Goal: Entertainment & Leisure: Browse casually

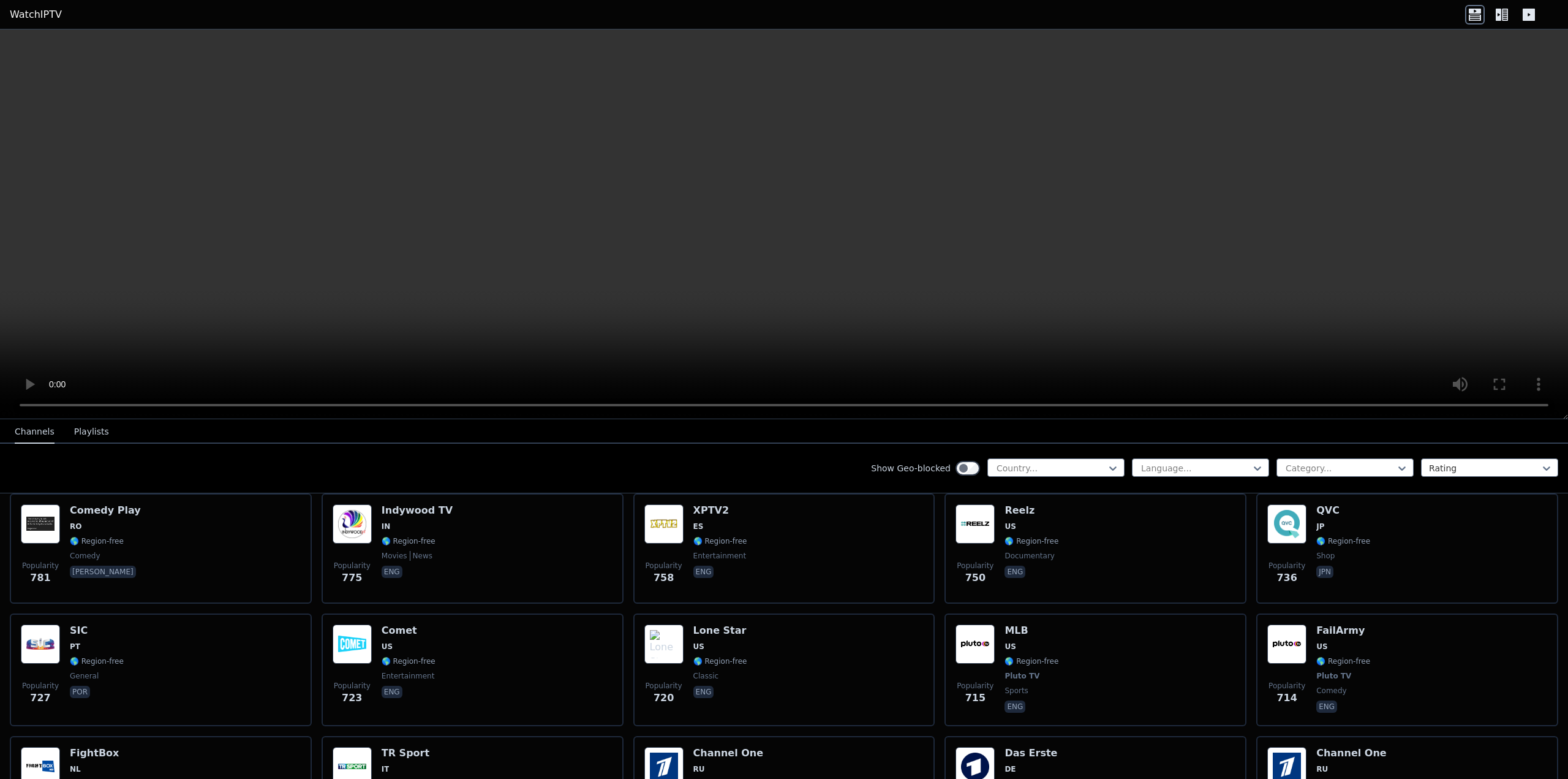
scroll to position [2492, 0]
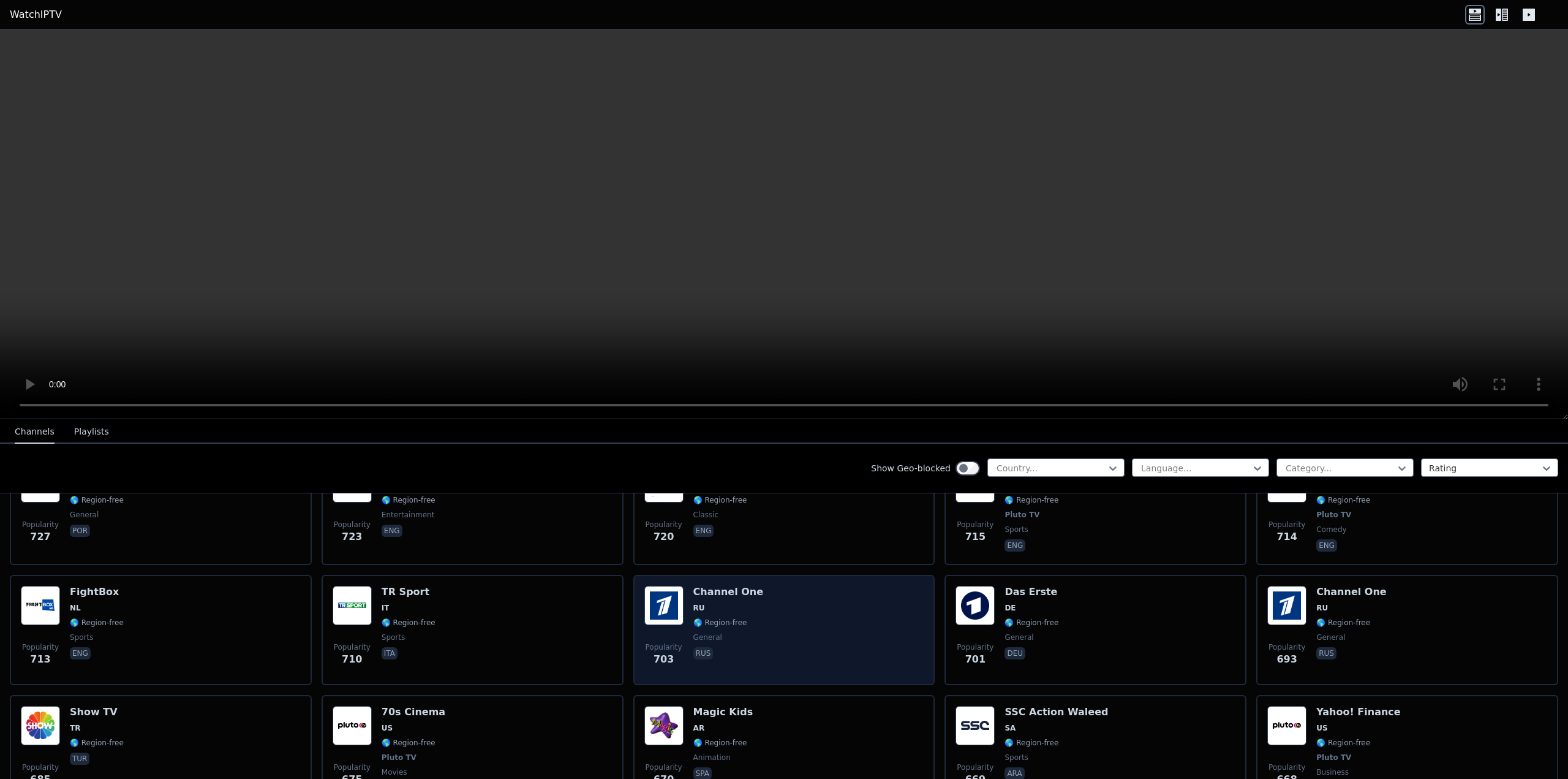
click at [713, 632] on span "general" at bounding box center [708, 637] width 29 height 10
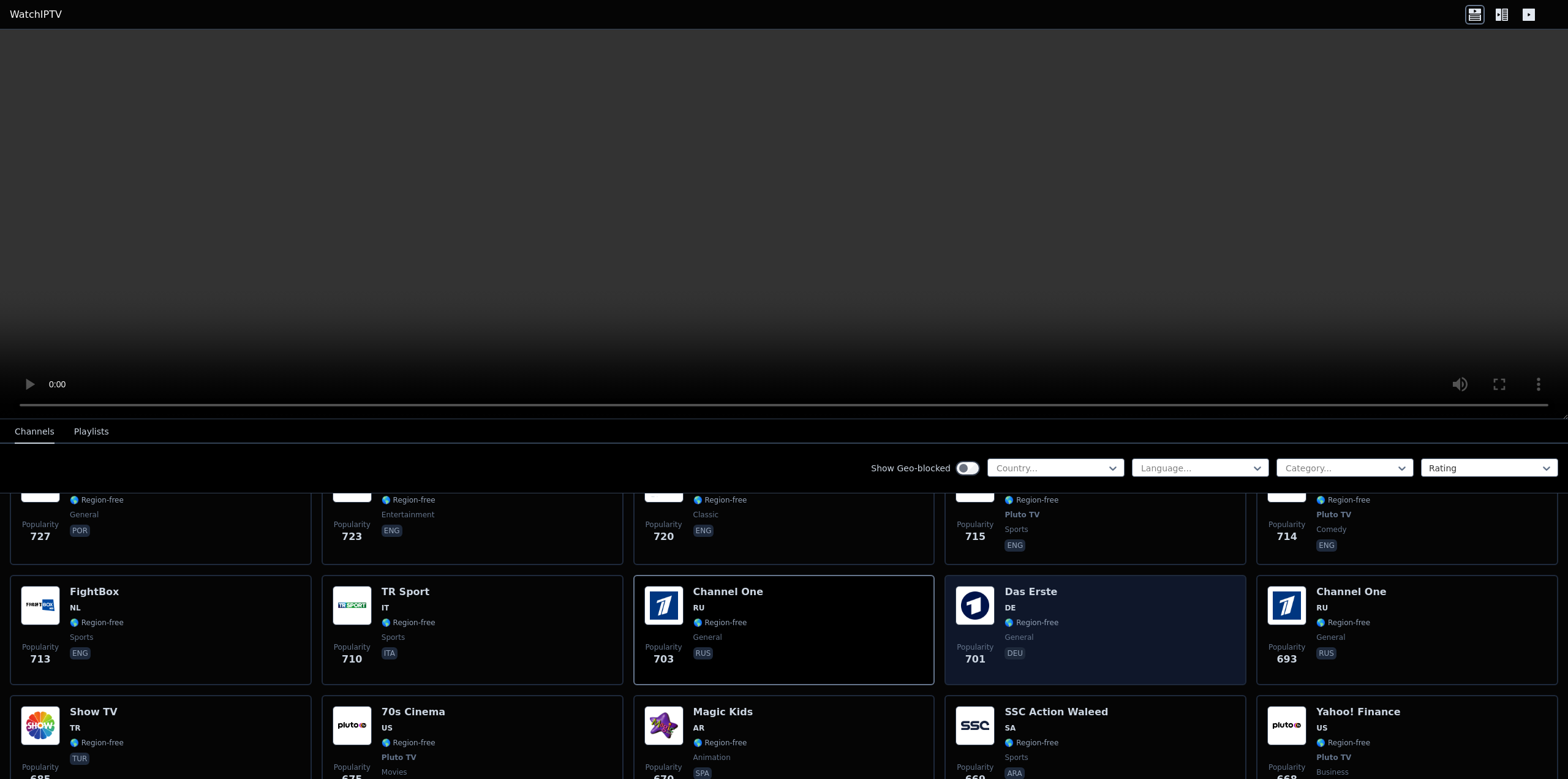
click at [1106, 605] on div "Popularity 701 Das Erste DE 🌎 Region-free general deu" at bounding box center [1095, 629] width 280 height 88
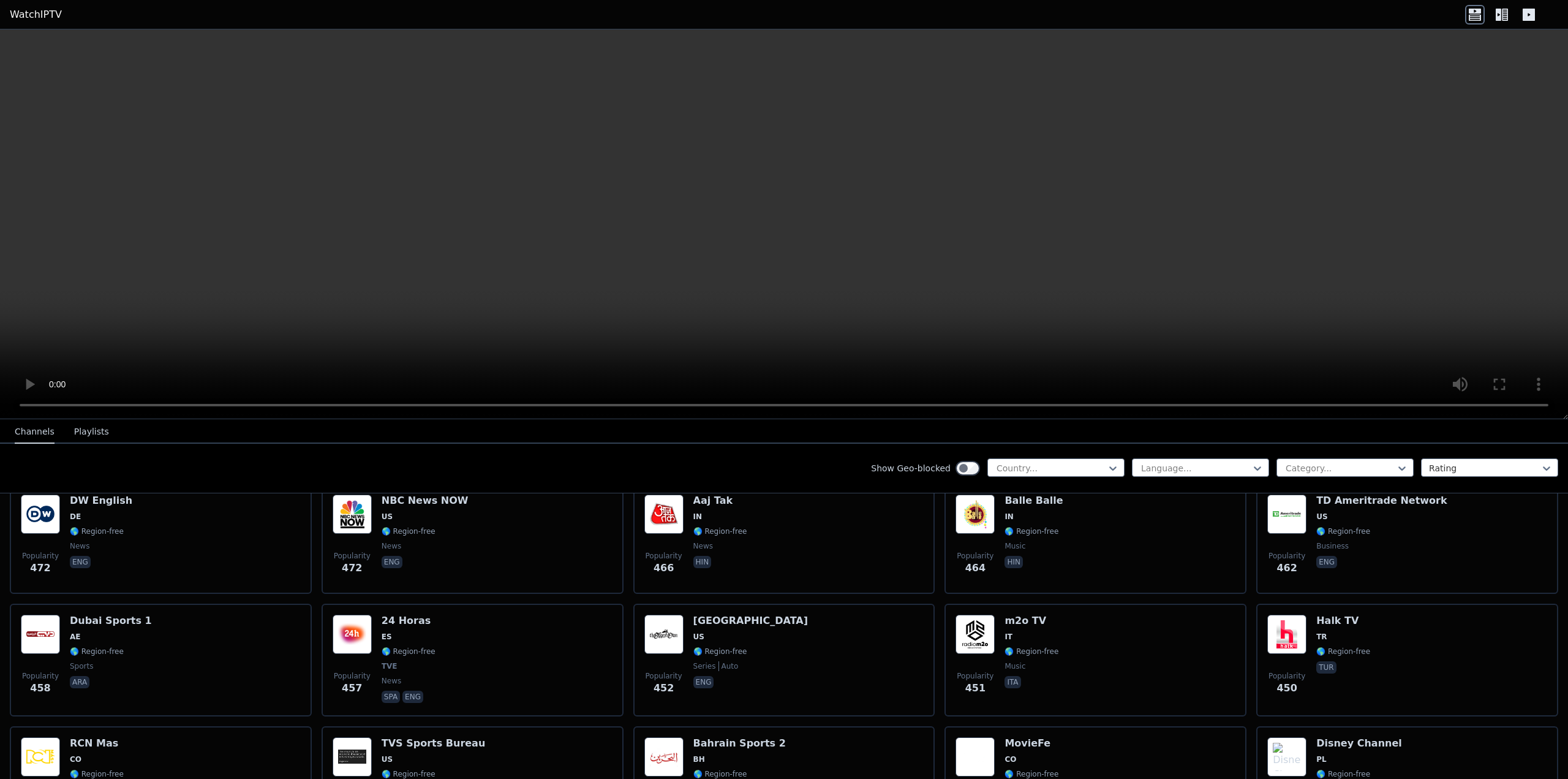
scroll to position [4057, 0]
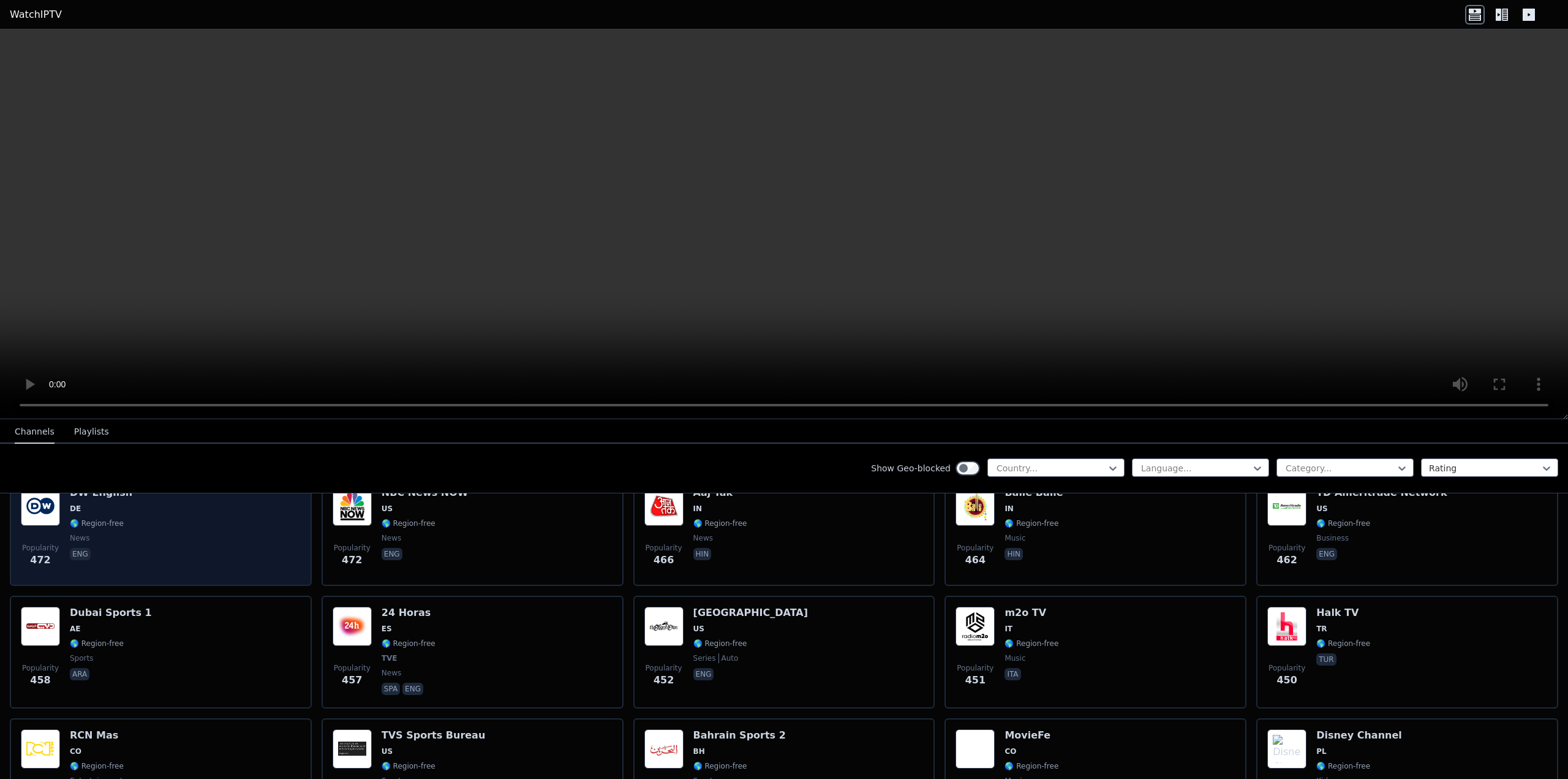
click at [206, 526] on div "Popularity 472 DW English DE 🌎 Region-free news eng" at bounding box center [160, 530] width 280 height 88
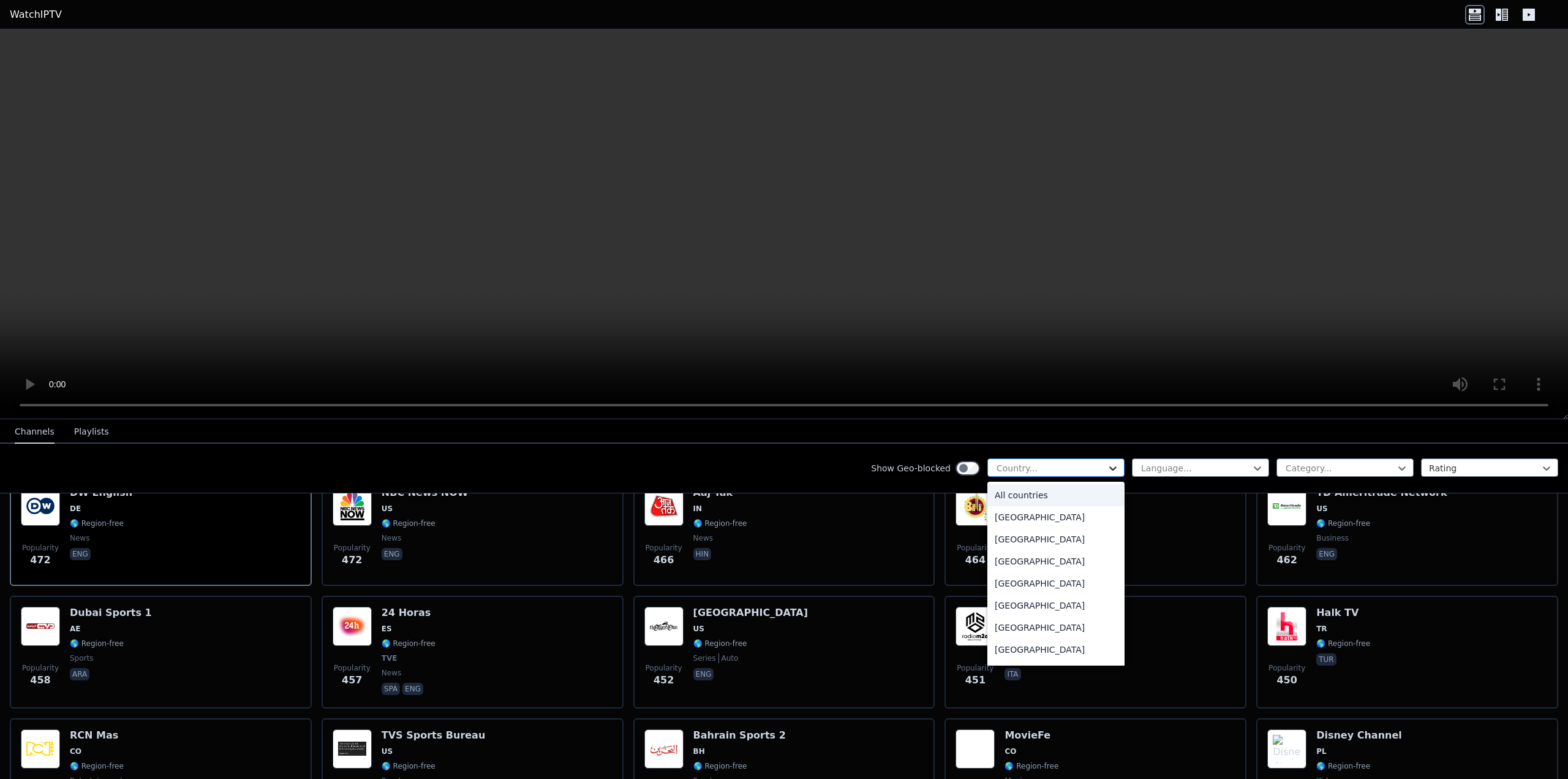
click at [1107, 467] on icon at bounding box center [1113, 468] width 12 height 12
click at [990, 601] on div "[GEOGRAPHIC_DATA]" at bounding box center [1056, 591] width 137 height 22
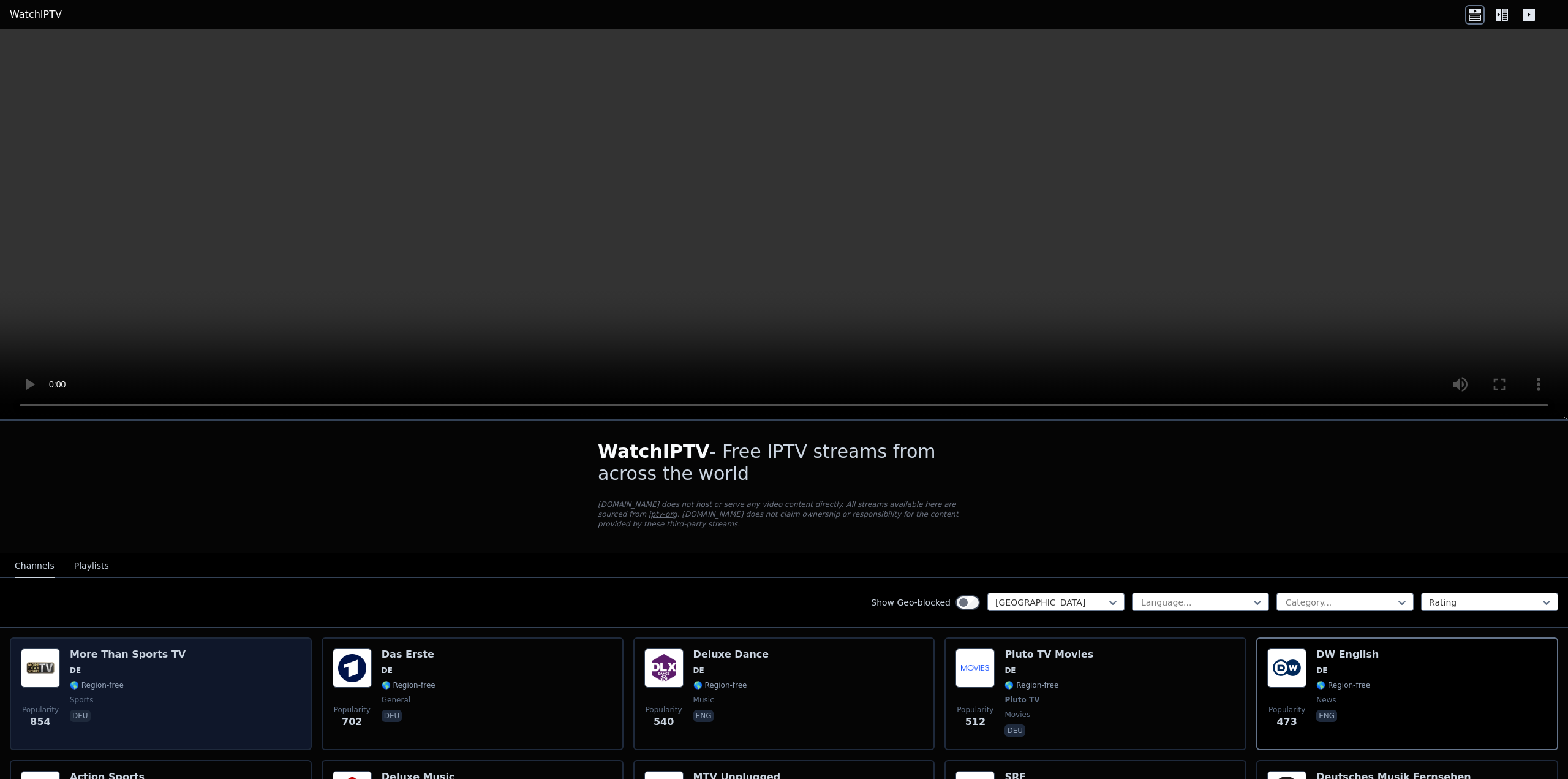
click at [148, 680] on span "🌎 Region-free" at bounding box center [128, 685] width 116 height 10
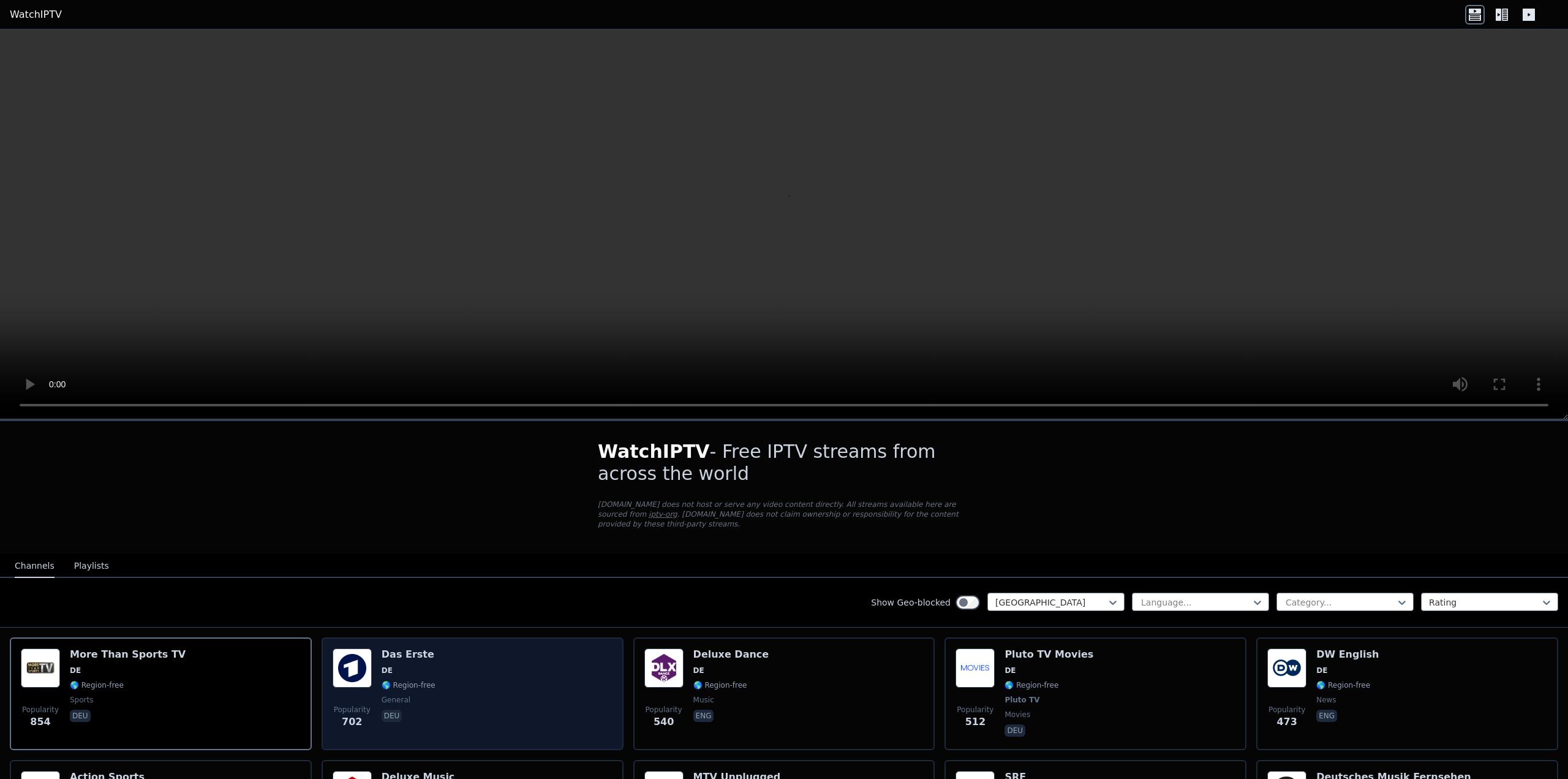
click at [507, 670] on div "Popularity 702 Das Erste DE 🌎 Region-free general deu" at bounding box center [473, 694] width 280 height 90
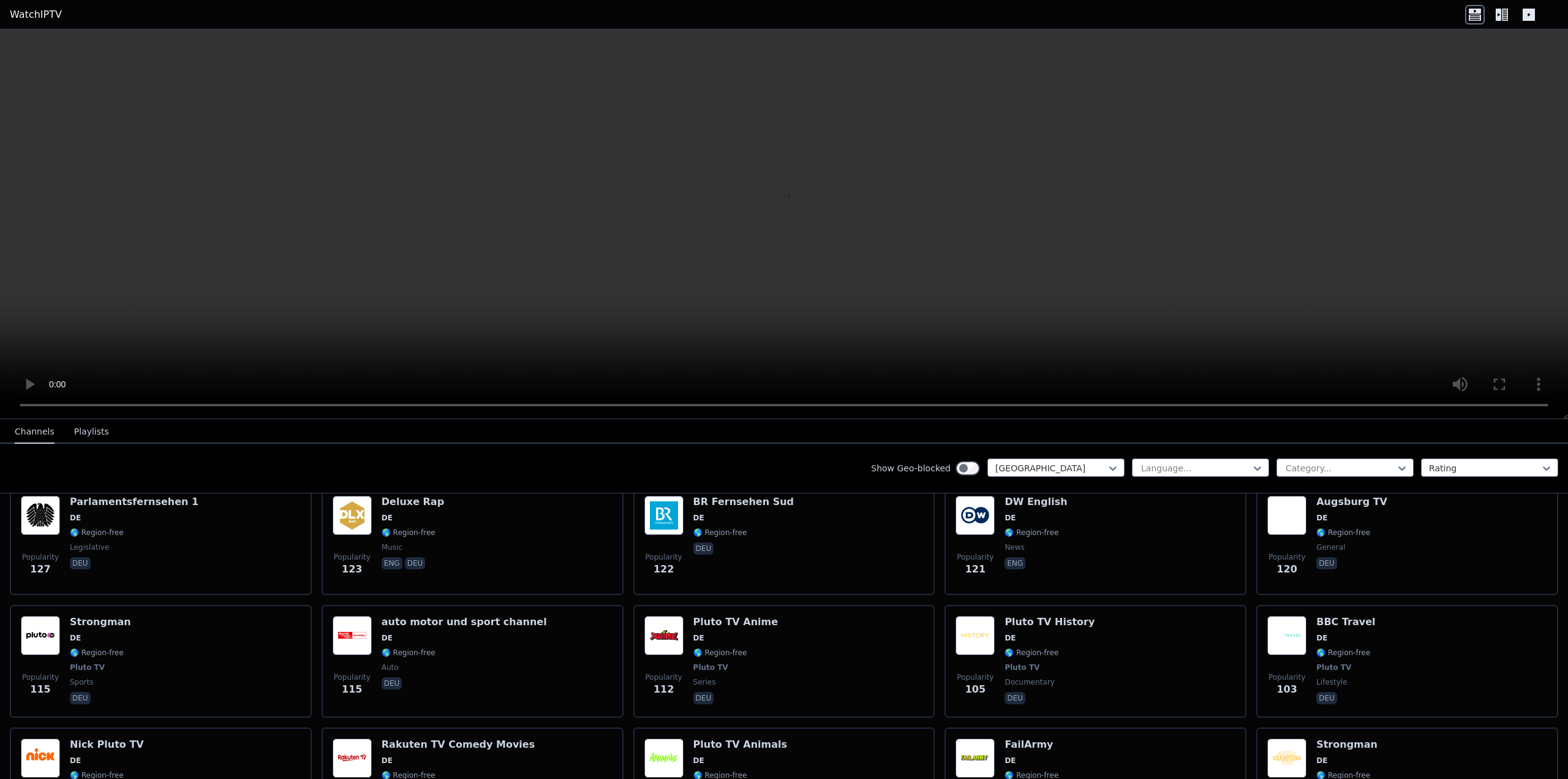
scroll to position [873, 0]
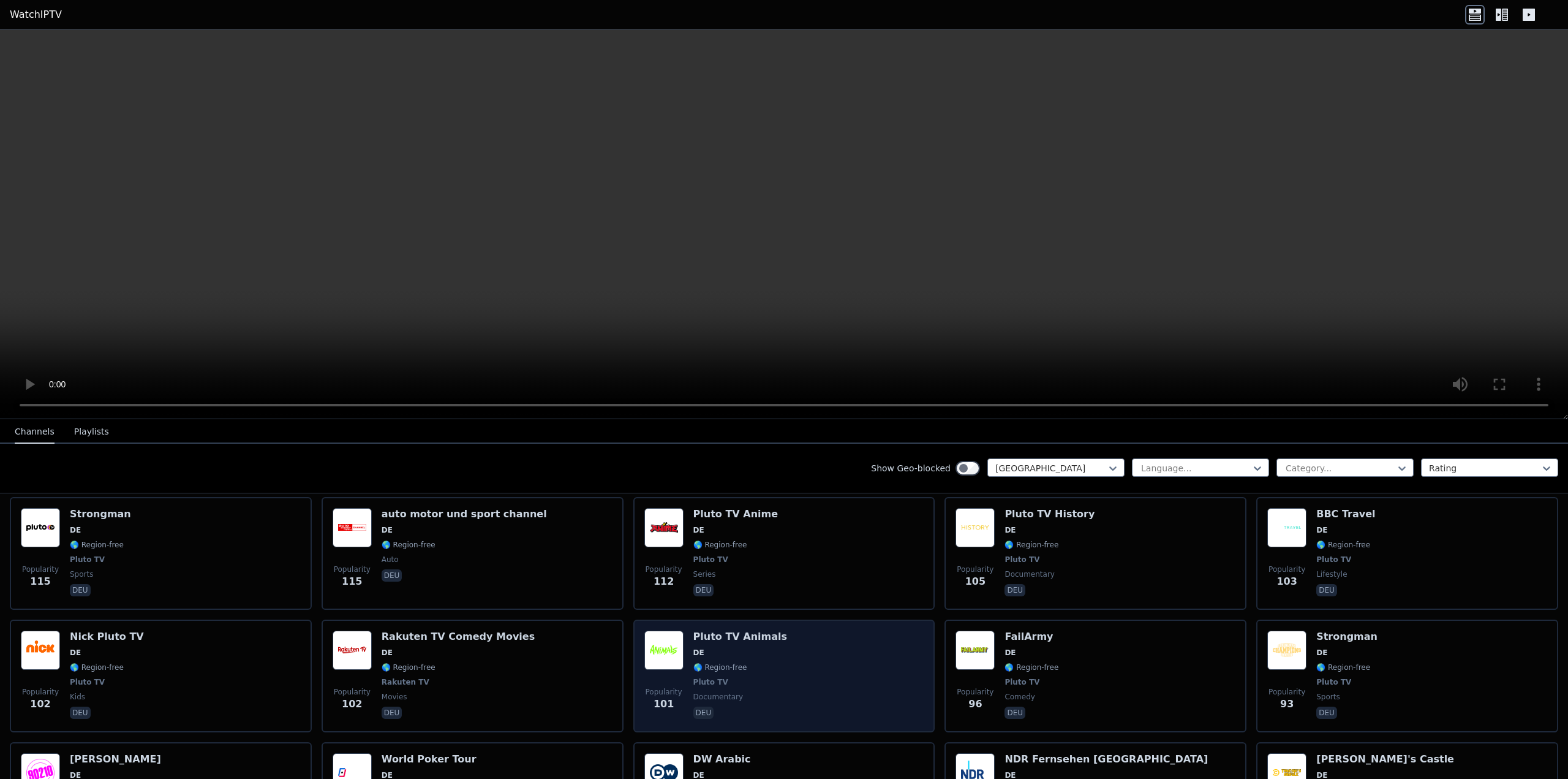
click at [794, 661] on div "Popularity 101 Pluto TV Animals DE 🌎 Region-free Pluto TV documentary deu" at bounding box center [784, 675] width 280 height 90
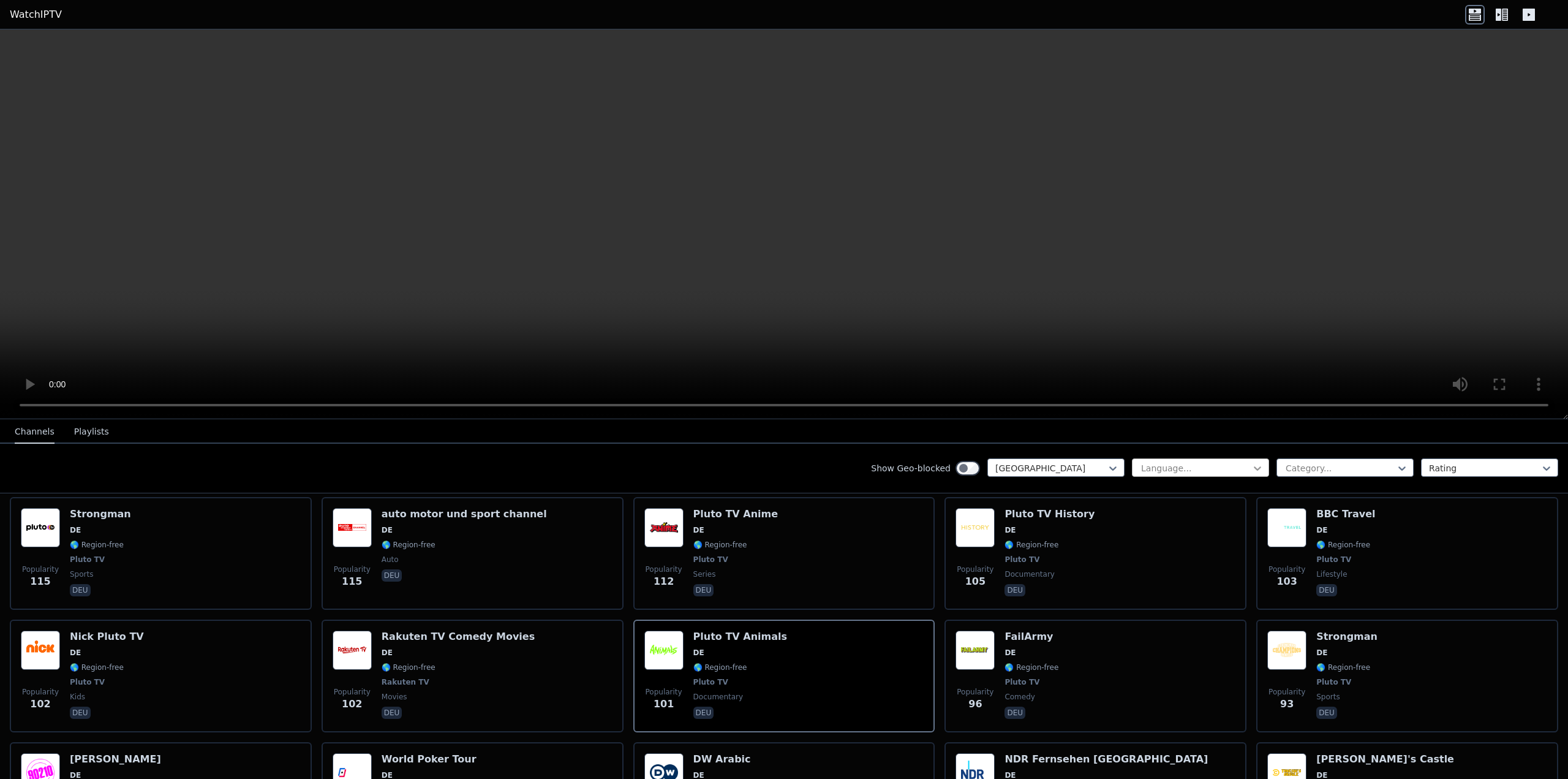
click at [1251, 468] on icon at bounding box center [1258, 468] width 12 height 12
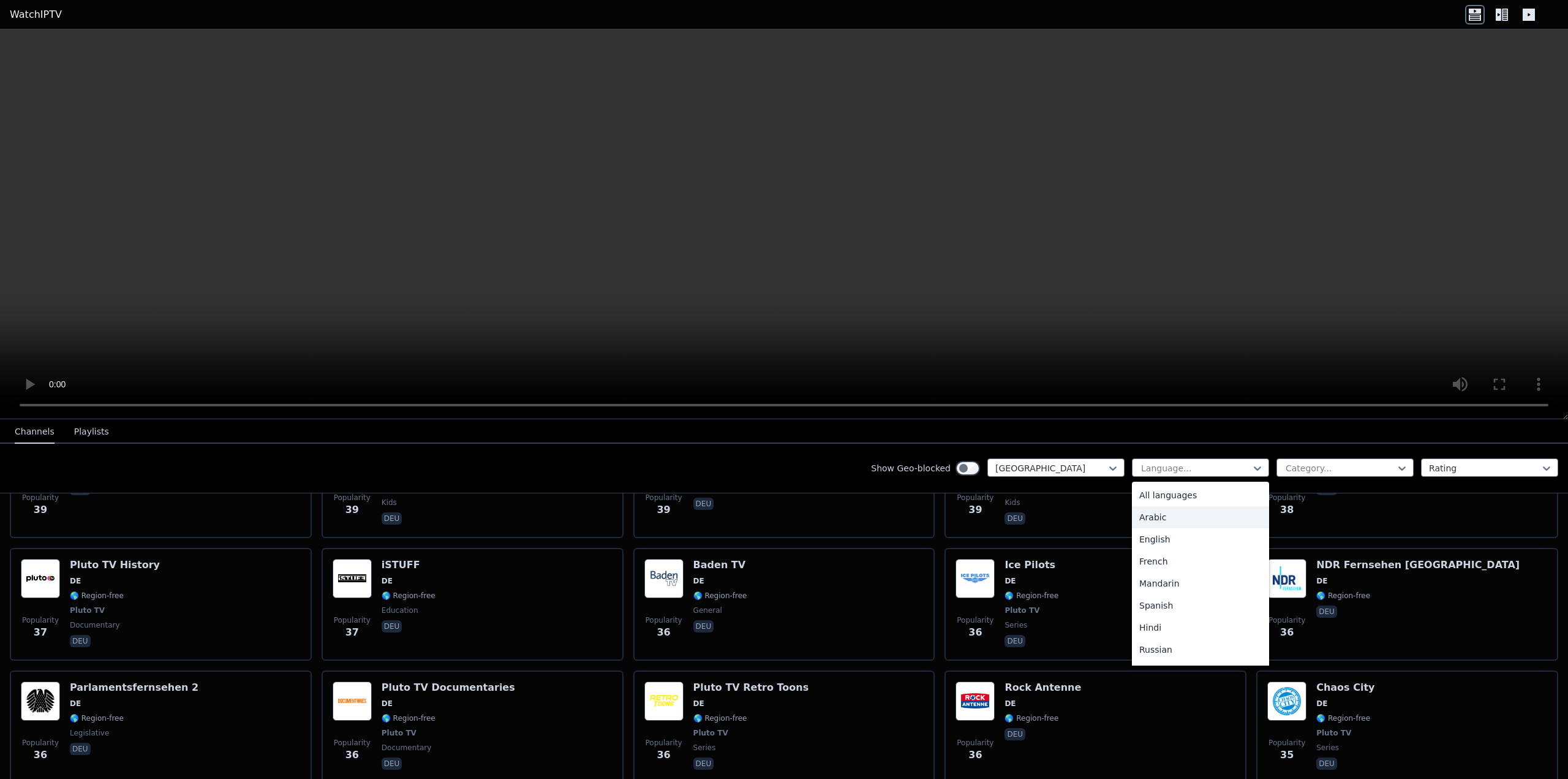
scroll to position [2324, 0]
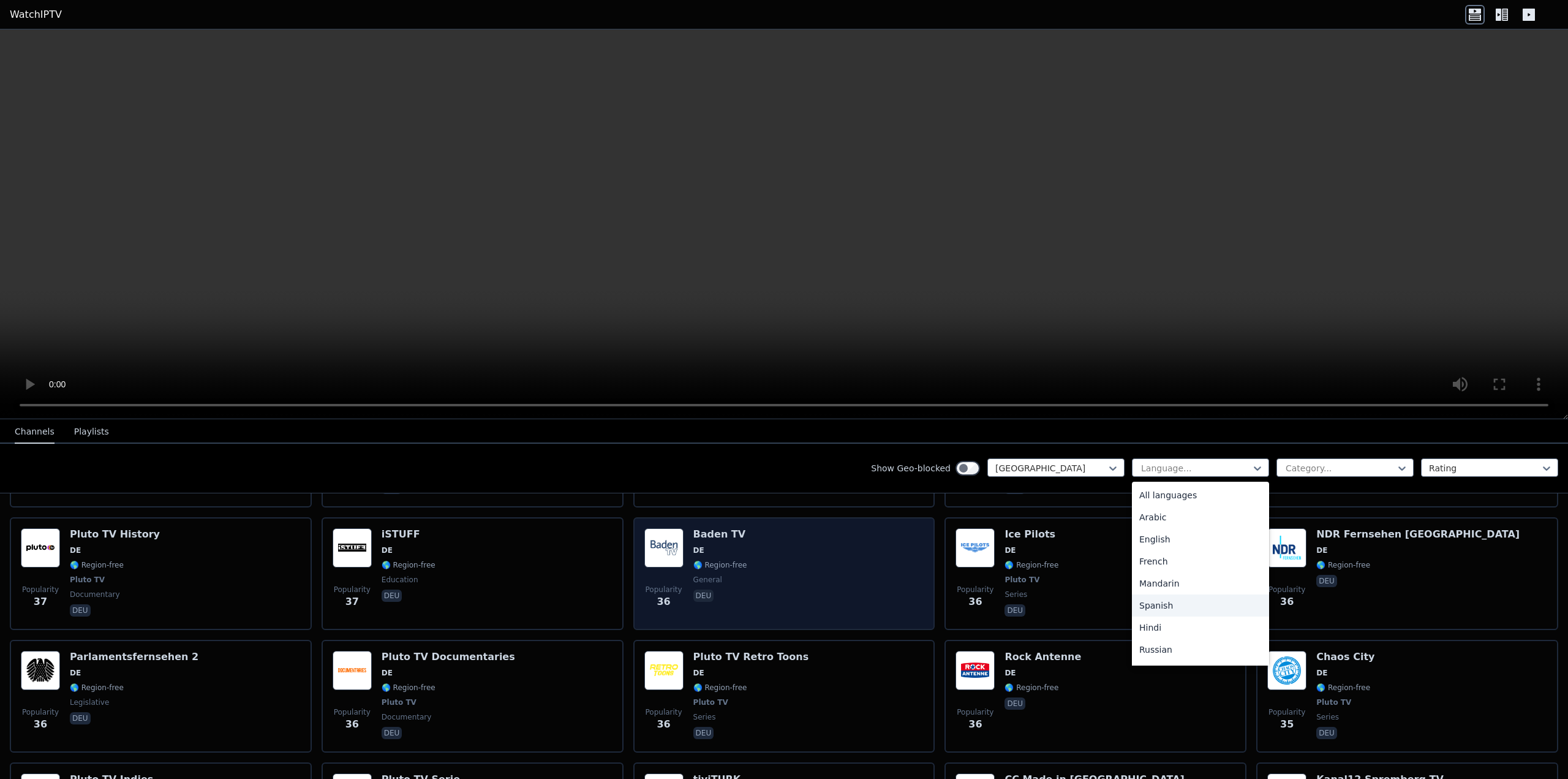
click at [807, 556] on div "Popularity 36 Baden TV DE 🌎 Region-free general deu" at bounding box center [784, 573] width 280 height 90
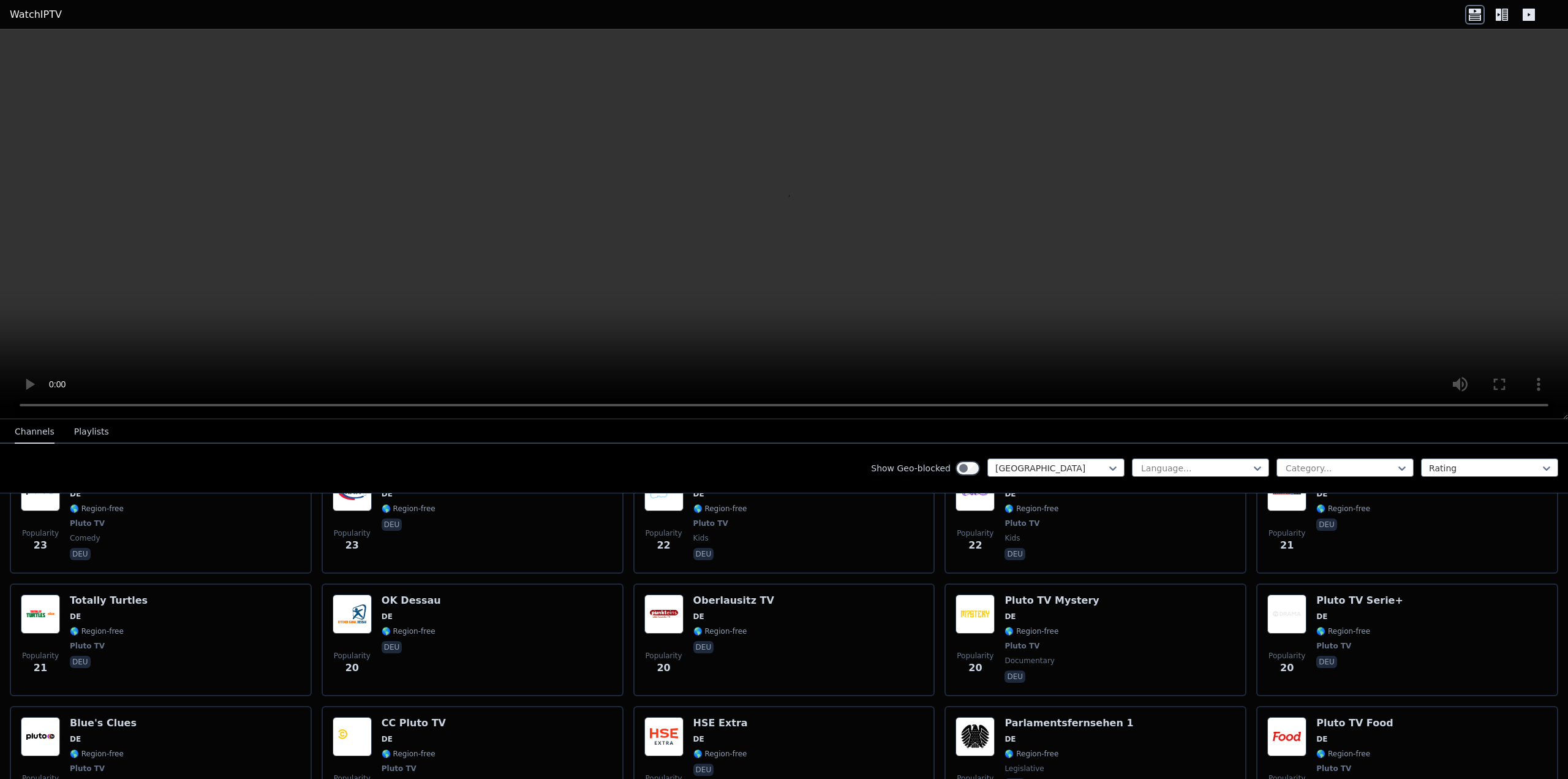
scroll to position [3782, 0]
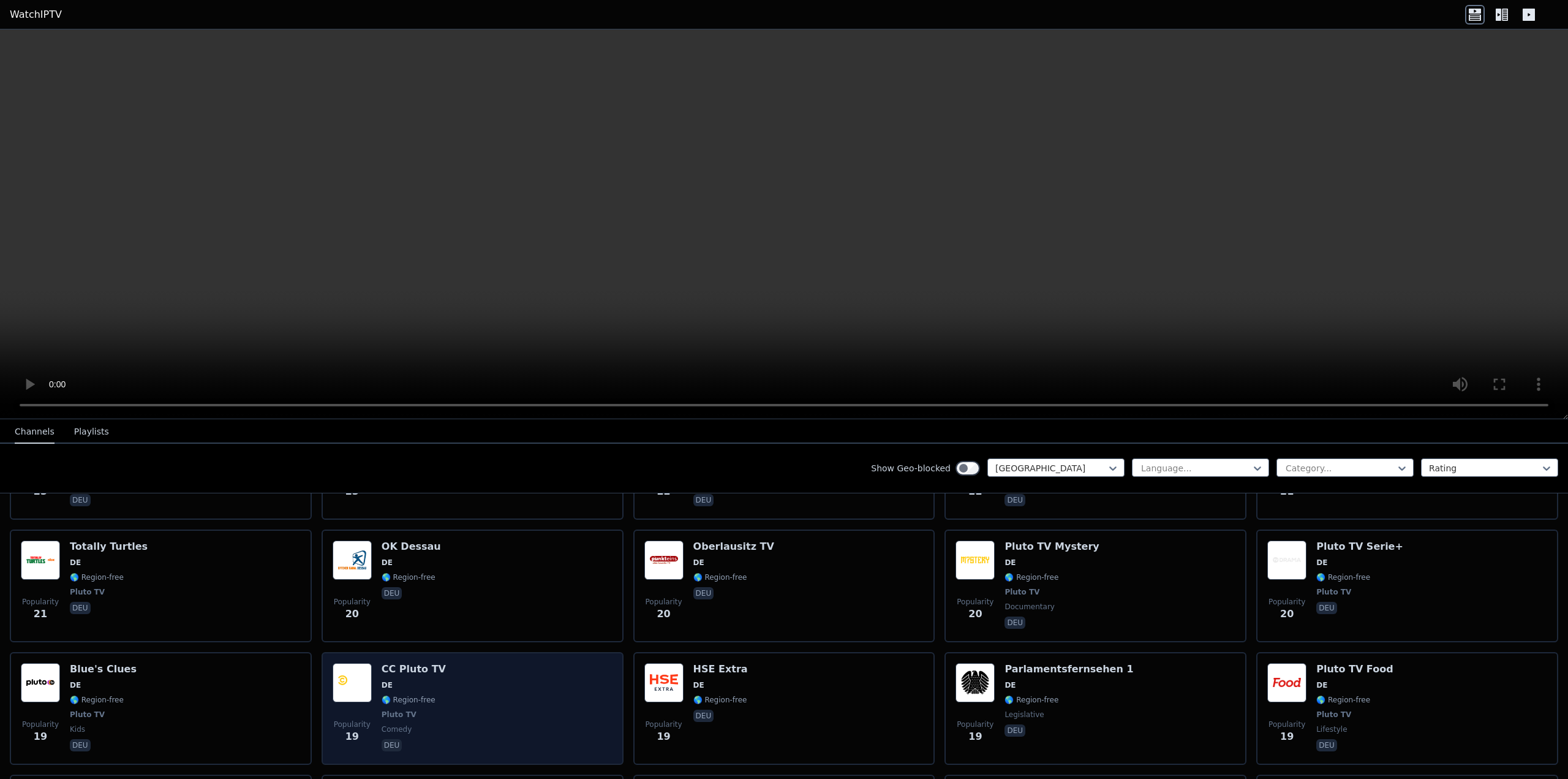
click at [531, 693] on div "Popularity 19 CC Pluto TV DE 🌎 Region-free Pluto TV comedy deu" at bounding box center [473, 708] width 280 height 90
